Goal: Check status

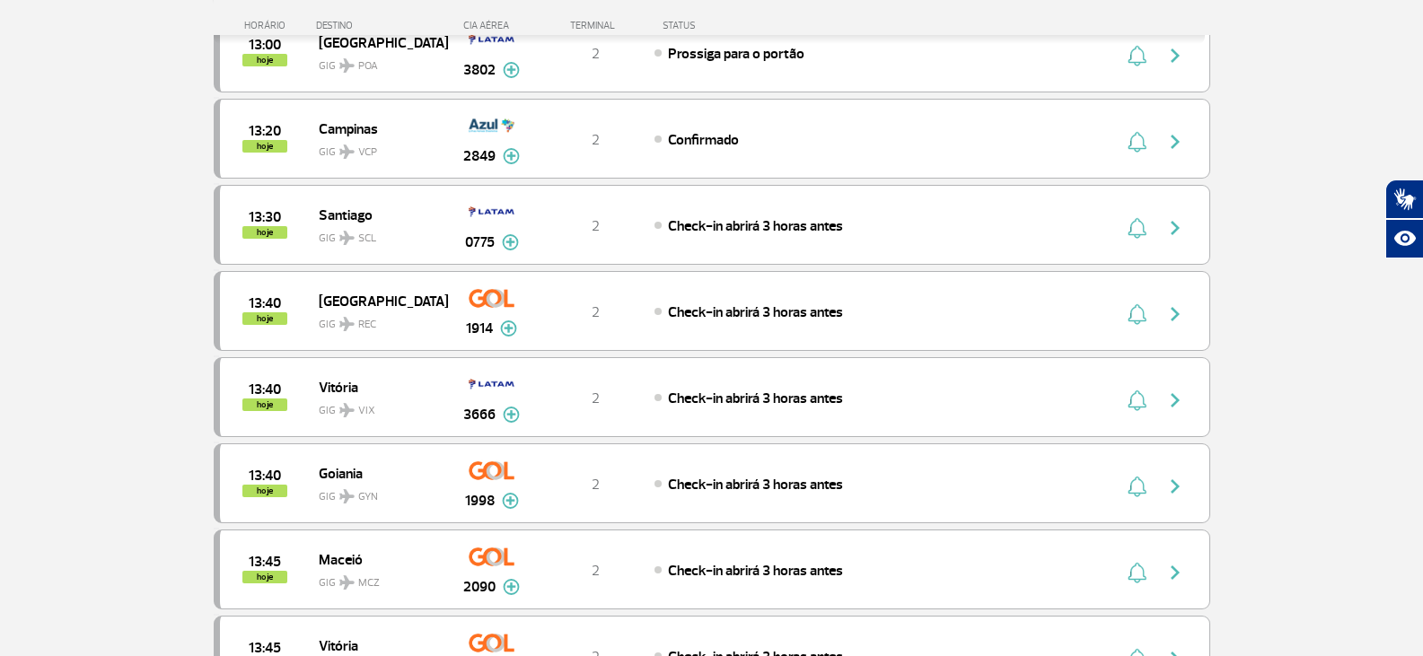
scroll to position [1077, 0]
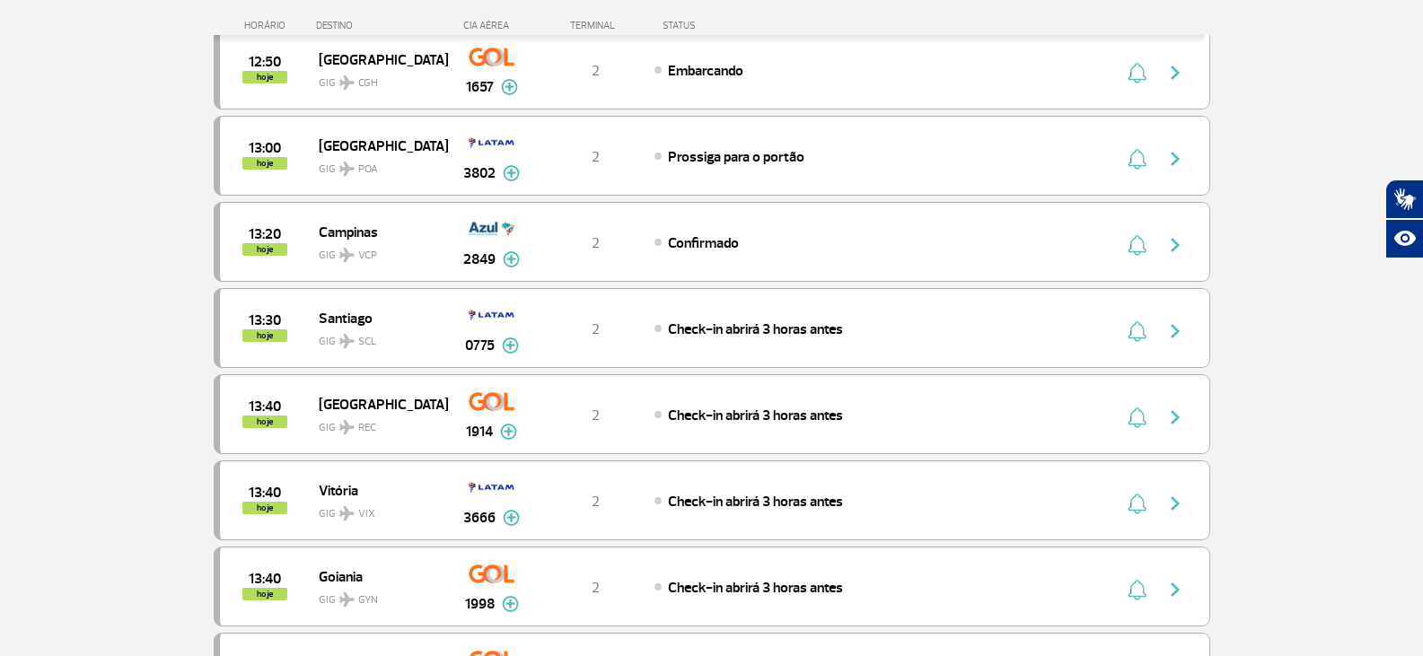
scroll to position [898, 0]
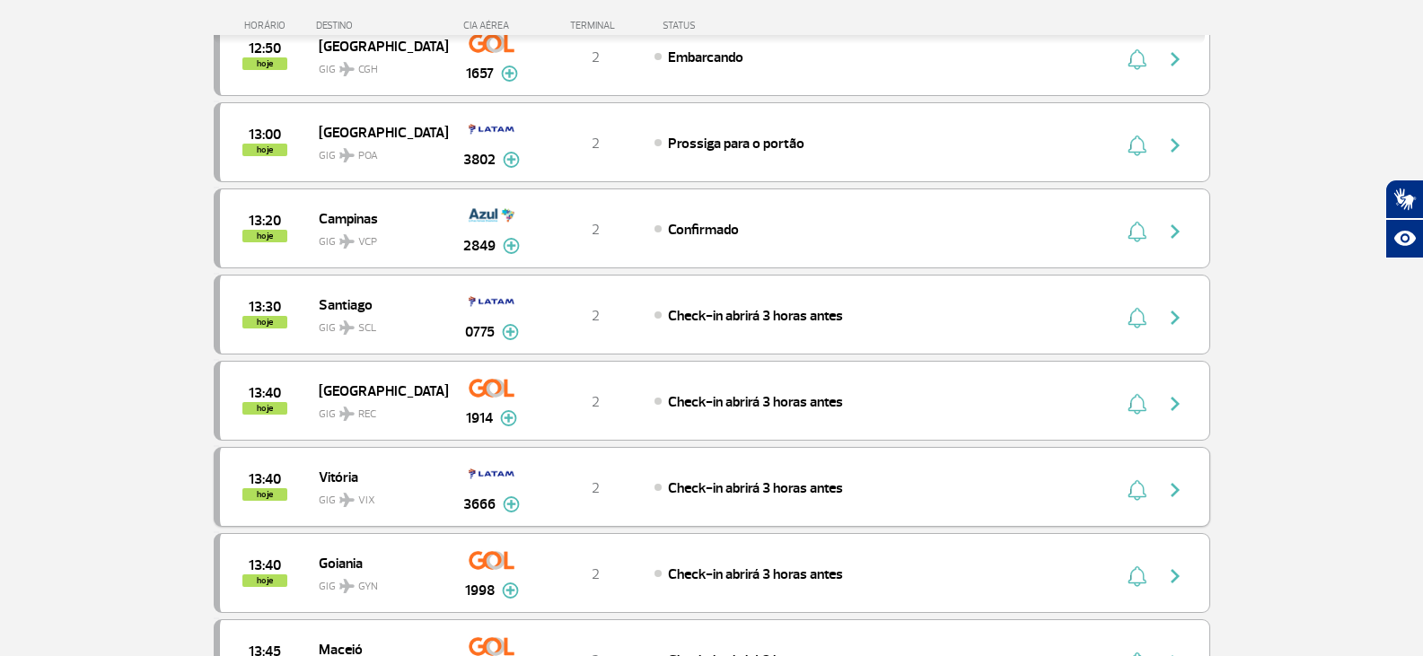
click at [562, 493] on div "2" at bounding box center [595, 488] width 119 height 20
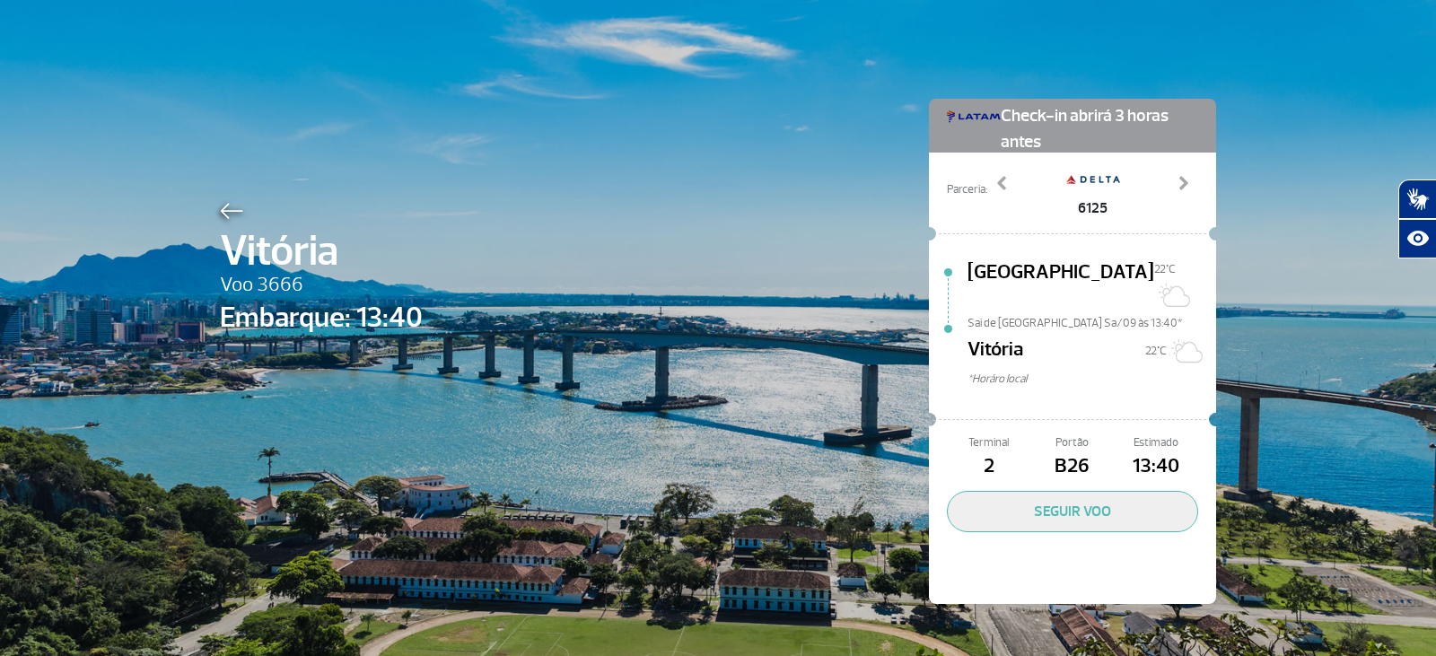
drag, startPoint x: 727, startPoint y: 698, endPoint x: 968, endPoint y: 687, distance: 240.9
drag, startPoint x: 968, startPoint y: 687, endPoint x: 701, endPoint y: 382, distance: 404.6
click at [701, 382] on div "Vitória Voo 3666 Embarque: 13:40 Check-in abrirá 3 horas antes Parceria: 4680 6…" at bounding box center [717, 324] width 1023 height 649
